Goal: Task Accomplishment & Management: Manage account settings

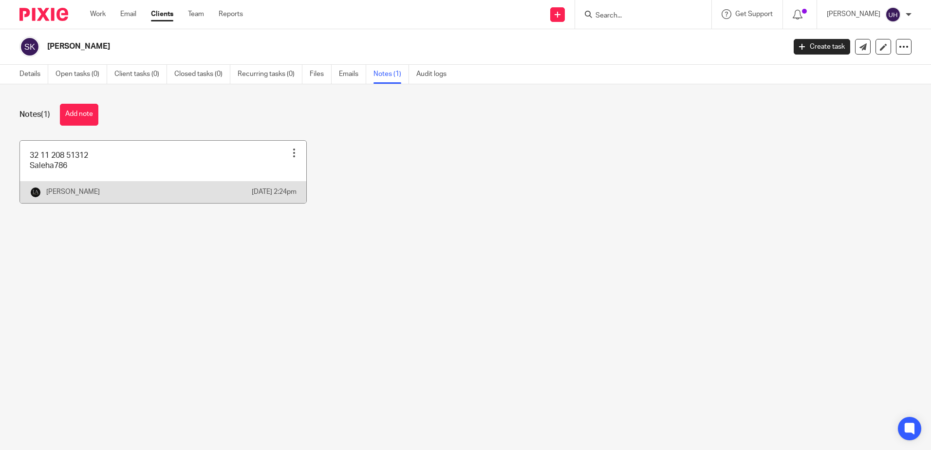
click at [194, 165] on link at bounding box center [163, 172] width 286 height 62
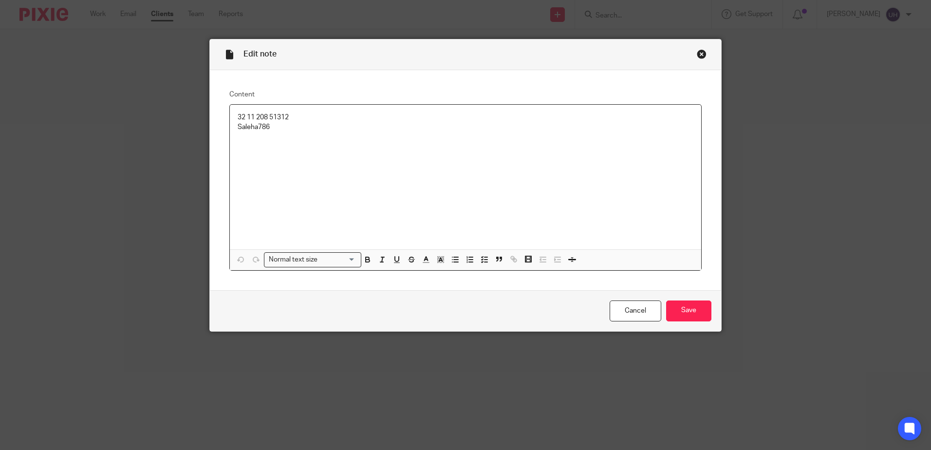
click at [268, 118] on p "32 11 208 51312" at bounding box center [466, 118] width 456 height 10
copy p "32 11 208 51312"
click at [243, 132] on p "Saleha786" at bounding box center [466, 127] width 456 height 10
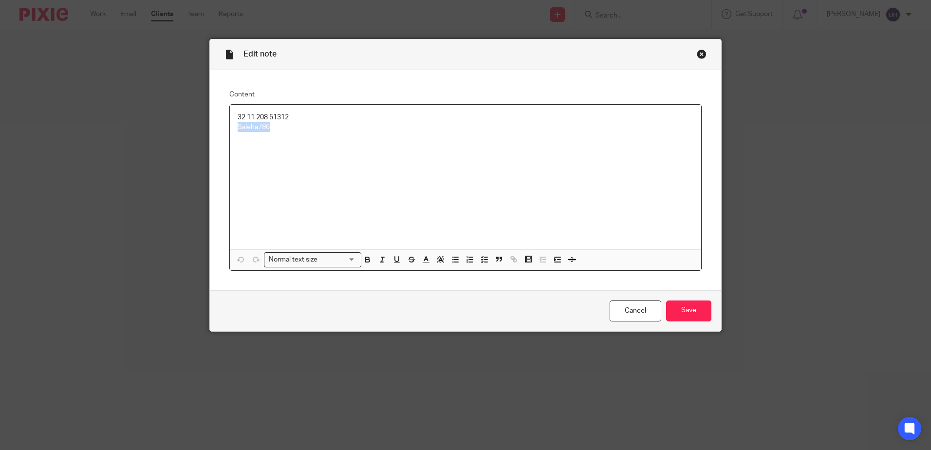
click at [243, 132] on p "Saleha786" at bounding box center [466, 127] width 456 height 10
copy p "Saleha786"
click at [688, 318] on input "Save" at bounding box center [688, 311] width 45 height 21
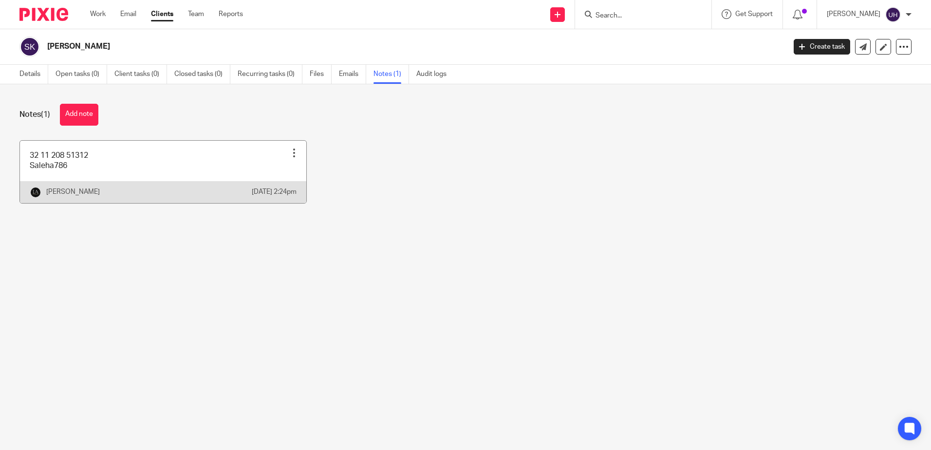
click at [136, 176] on link at bounding box center [163, 172] width 286 height 62
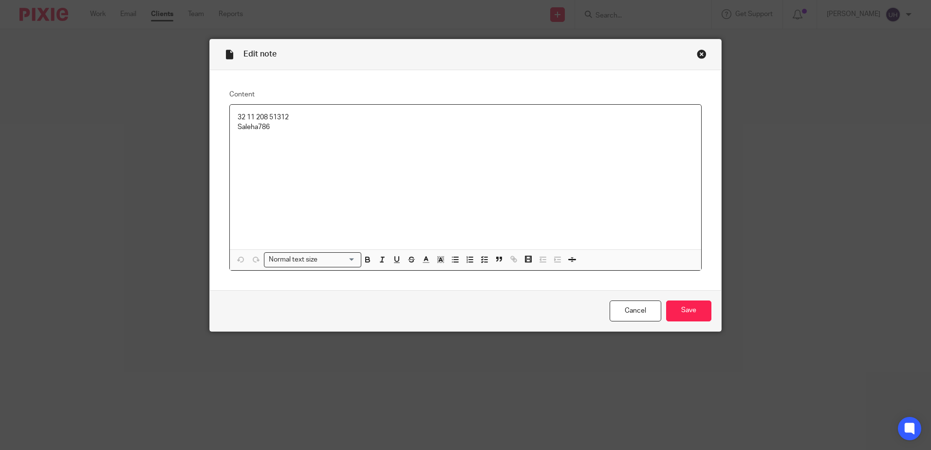
click at [282, 113] on p "32 11 208 51312" at bounding box center [466, 118] width 456 height 10
drag, startPoint x: 282, startPoint y: 112, endPoint x: 267, endPoint y: 115, distance: 14.9
click at [267, 115] on p "32 11 208 51312" at bounding box center [466, 118] width 456 height 10
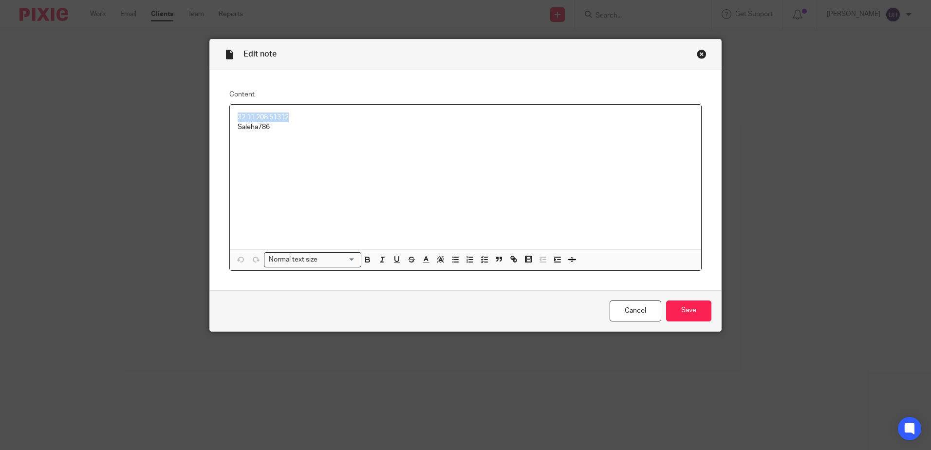
click at [267, 115] on p "32 11 208 51312" at bounding box center [466, 118] width 456 height 10
copy p "32 11 208 51312"
click at [261, 125] on p "Saleha786" at bounding box center [466, 127] width 456 height 10
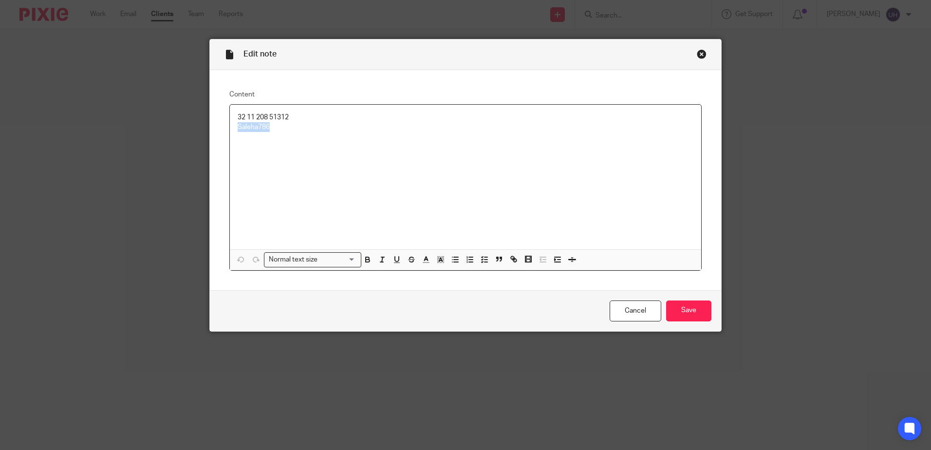
copy p "Saleha786"
